Goal: Task Accomplishment & Management: Manage account settings

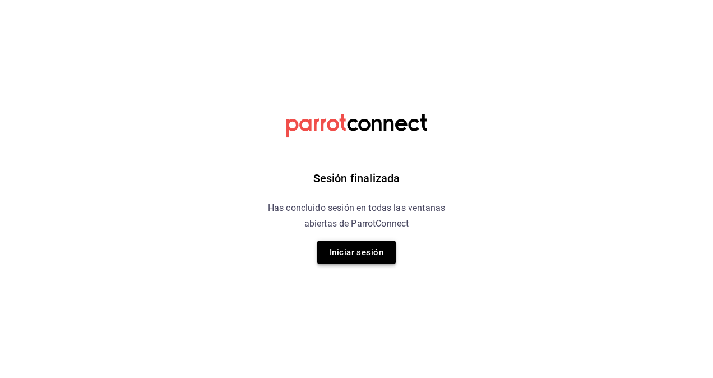
click at [355, 242] on button "Iniciar sesión" at bounding box center [356, 253] width 79 height 24
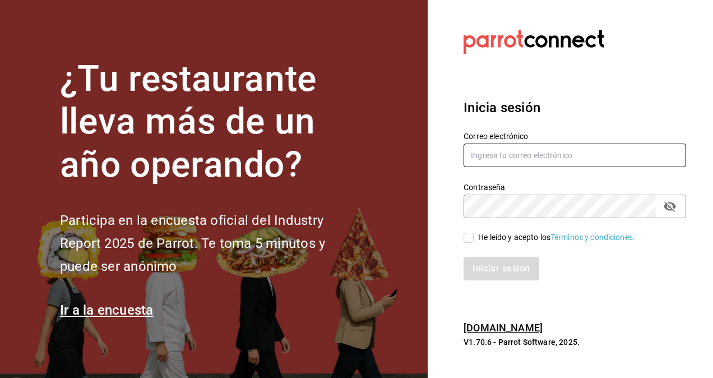
type input "omar.hernandez@grupocosteno.com"
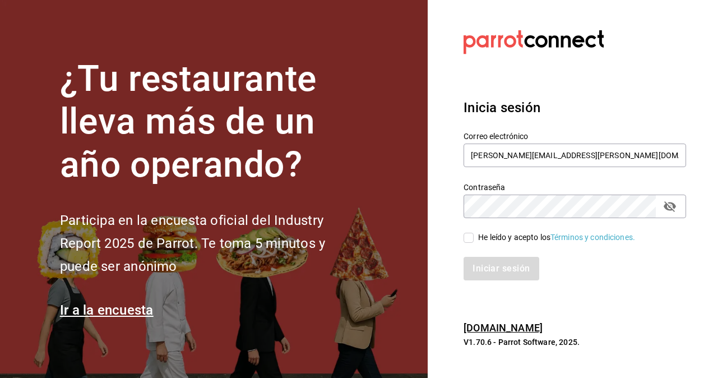
click at [471, 237] on input "He leído y acepto los Términos y condiciones." at bounding box center [469, 238] width 10 height 10
checkbox input "true"
click at [507, 274] on button "Iniciar sesión" at bounding box center [502, 269] width 76 height 24
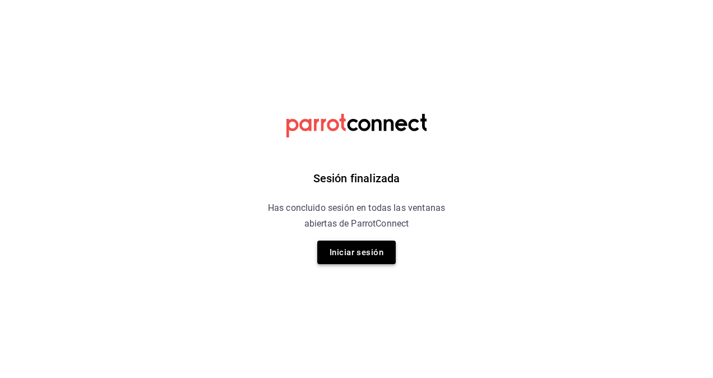
click at [347, 249] on button "Iniciar sesión" at bounding box center [356, 253] width 79 height 24
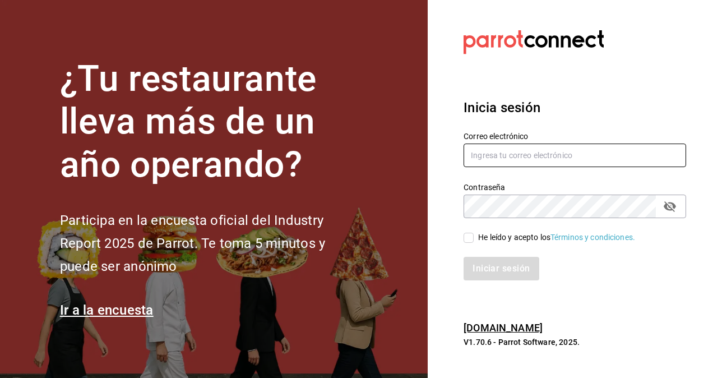
type input "omar.hernandez@grupocosteno.com"
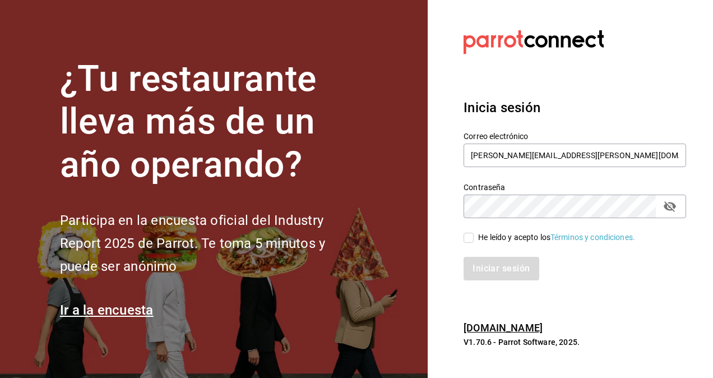
click at [470, 238] on input "He leído y acepto los Términos y condiciones." at bounding box center [469, 238] width 10 height 10
checkbox input "true"
click at [512, 271] on button "Iniciar sesión" at bounding box center [502, 269] width 76 height 24
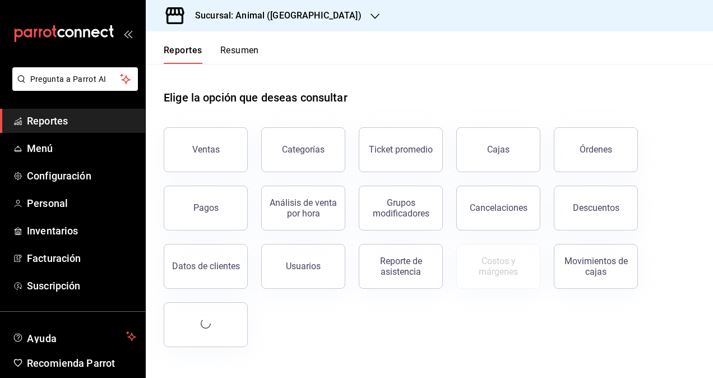
click at [249, 21] on h3 "Sucursal: Animal ([GEOGRAPHIC_DATA])" at bounding box center [274, 15] width 176 height 13
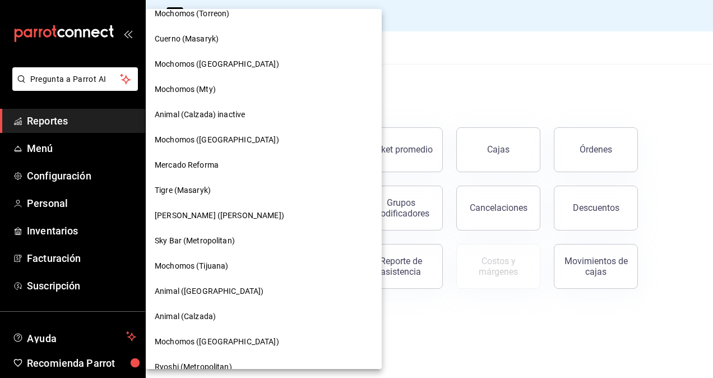
scroll to position [413, 0]
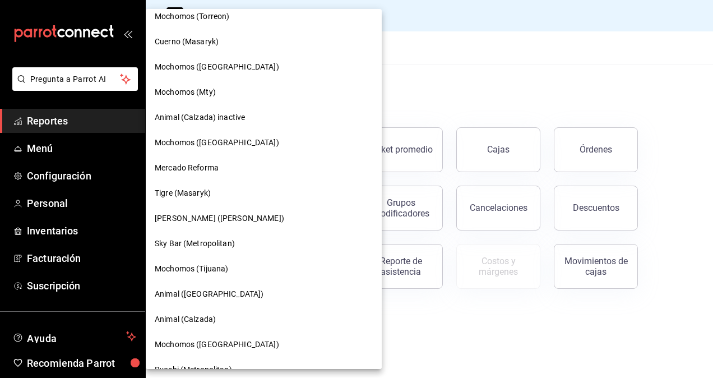
click at [211, 88] on span "Mochomos (Mty)" at bounding box center [185, 92] width 61 height 12
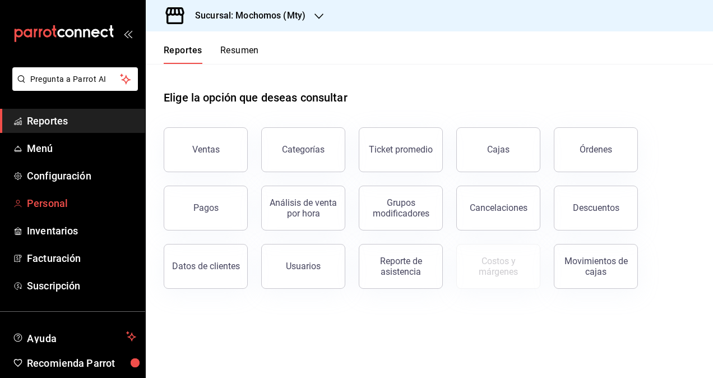
click at [58, 199] on span "Personal" at bounding box center [81, 203] width 109 height 15
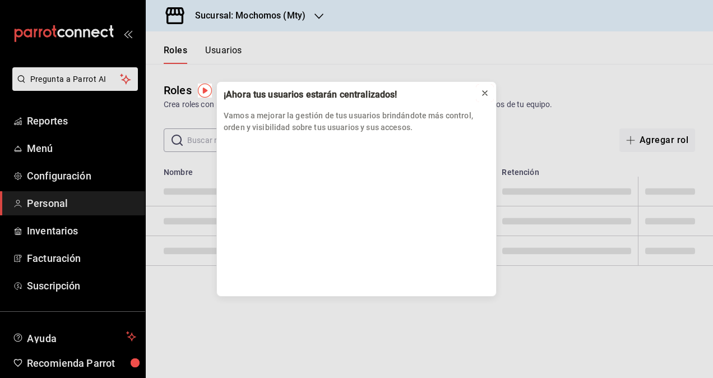
click at [487, 91] on icon at bounding box center [485, 93] width 4 height 4
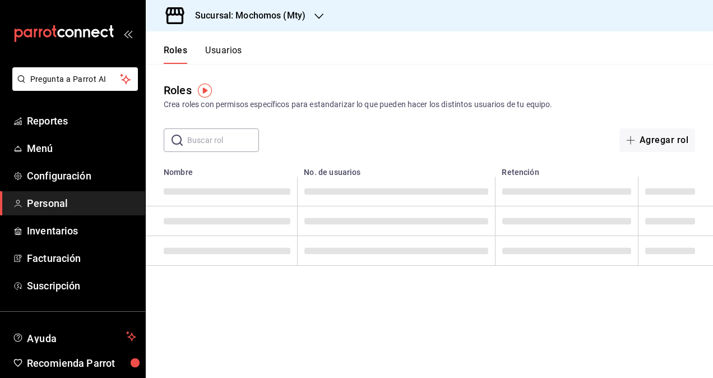
click at [223, 58] on button "Usuarios" at bounding box center [223, 54] width 37 height 19
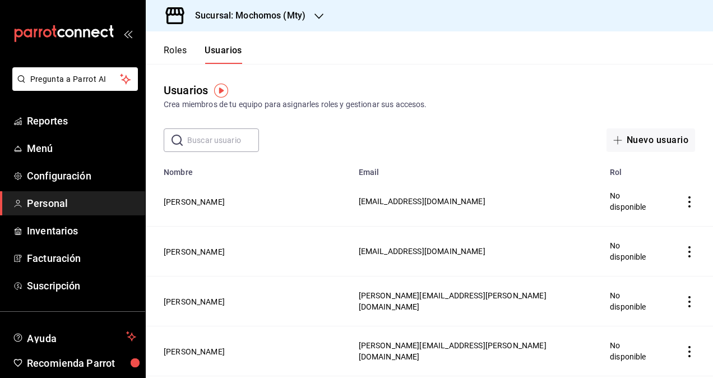
click at [219, 147] on input "text" at bounding box center [223, 140] width 72 height 22
click at [192, 139] on input "text" at bounding box center [223, 140] width 72 height 22
type input "JUAN"
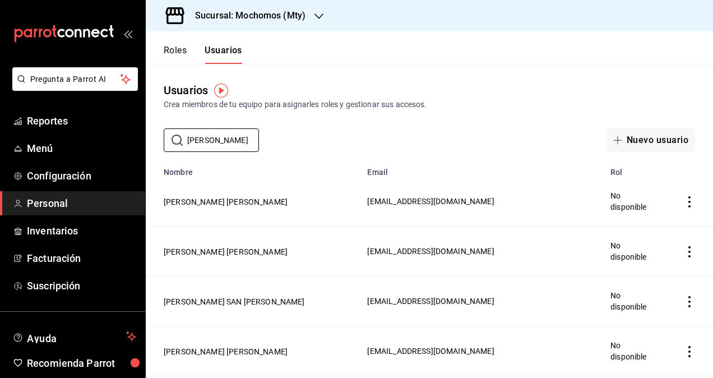
click at [317, 101] on div "Crea miembros de tu equipo para asignarles roles y gestionar sus accesos." at bounding box center [430, 105] width 532 height 12
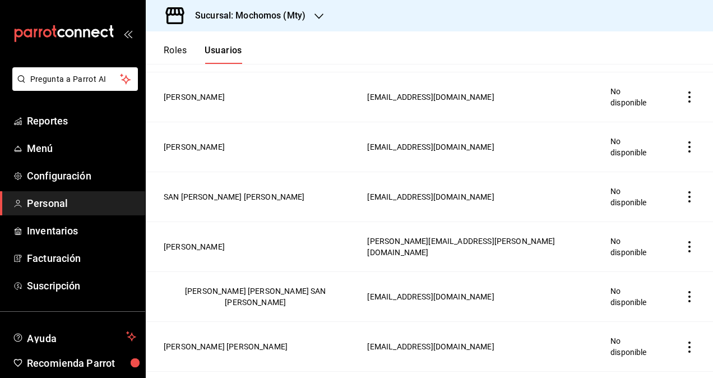
scroll to position [1352, 0]
